Goal: Task Accomplishment & Management: Manage account settings

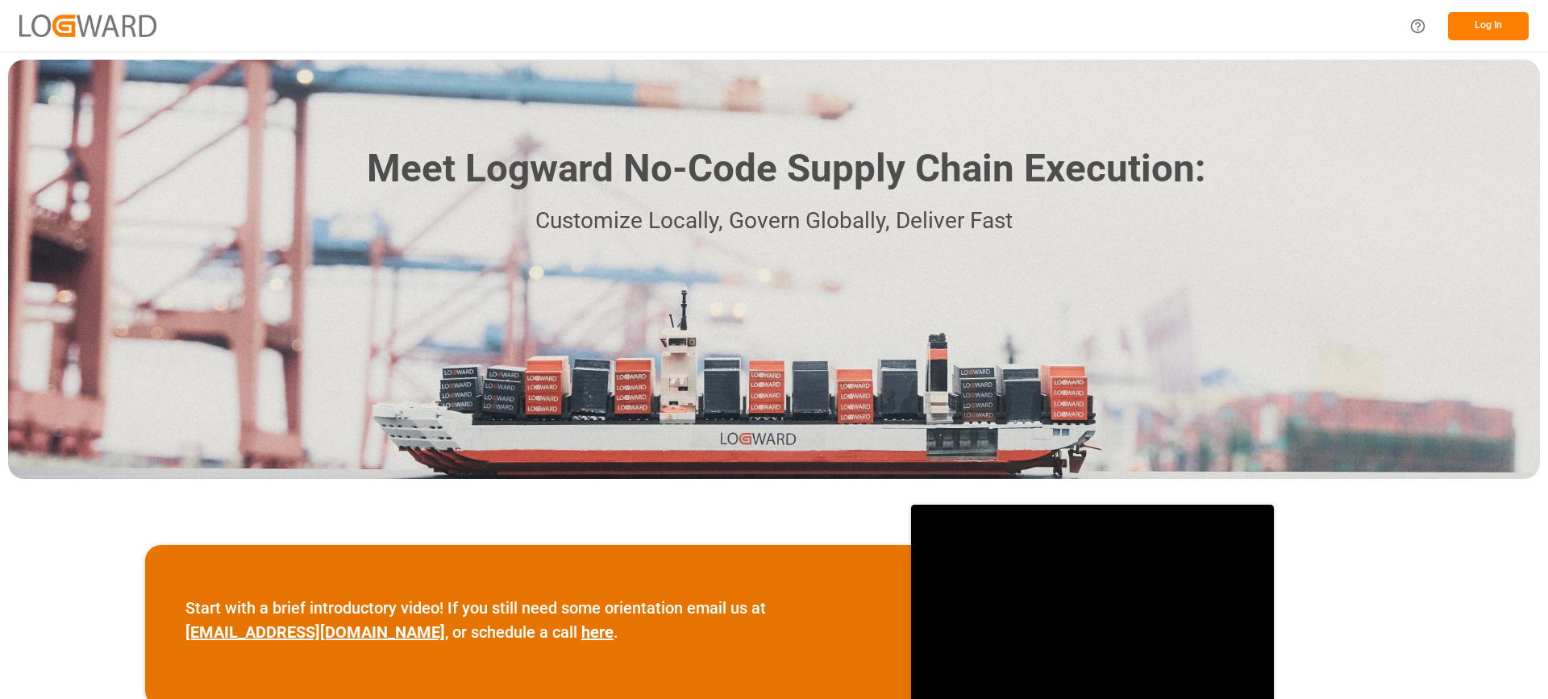
click at [1502, 22] on button "Log In" at bounding box center [1488, 26] width 81 height 28
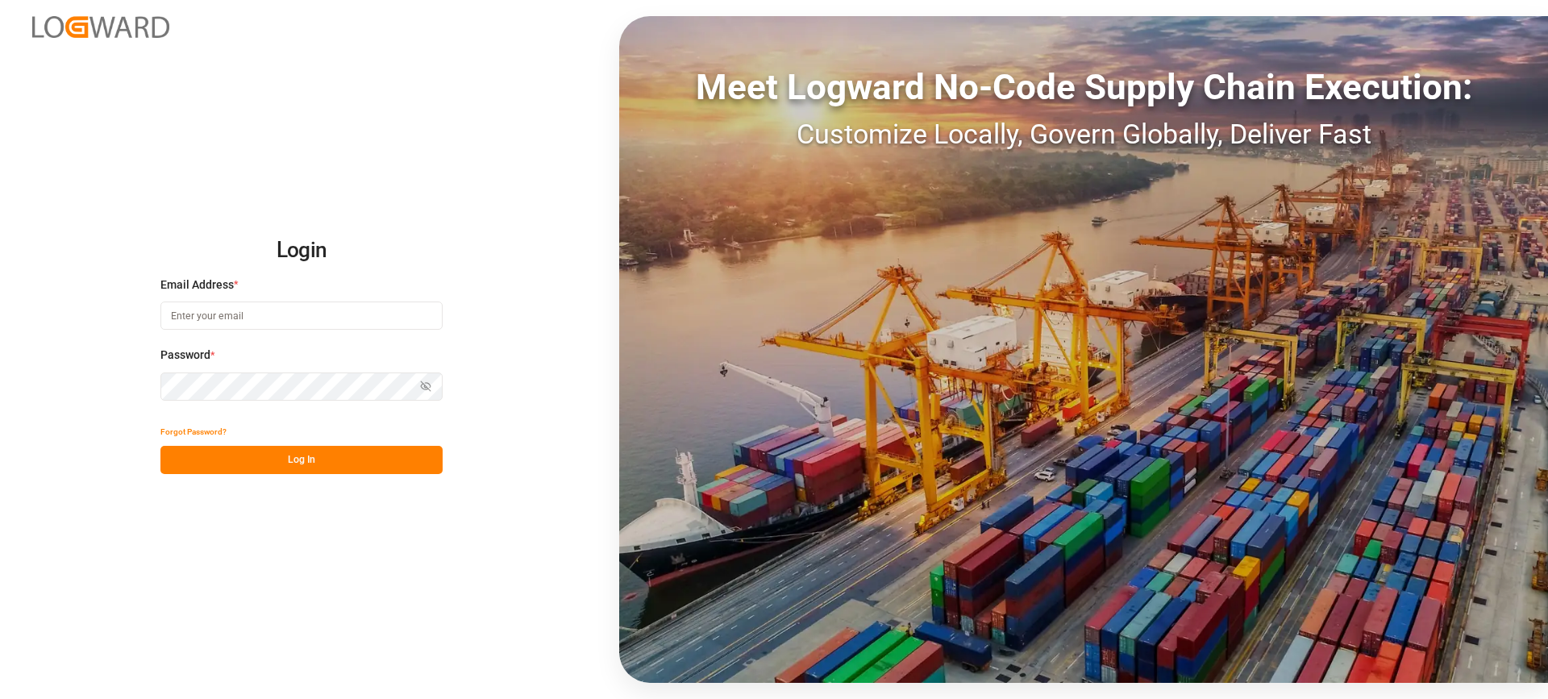
type input "[EMAIL_ADDRESS][PERSON_NAME][DOMAIN_NAME]"
drag, startPoint x: 405, startPoint y: 457, endPoint x: 454, endPoint y: 447, distance: 50.3
click at [402, 458] on button "Log In" at bounding box center [301, 460] width 282 height 28
